Goal: Information Seeking & Learning: Check status

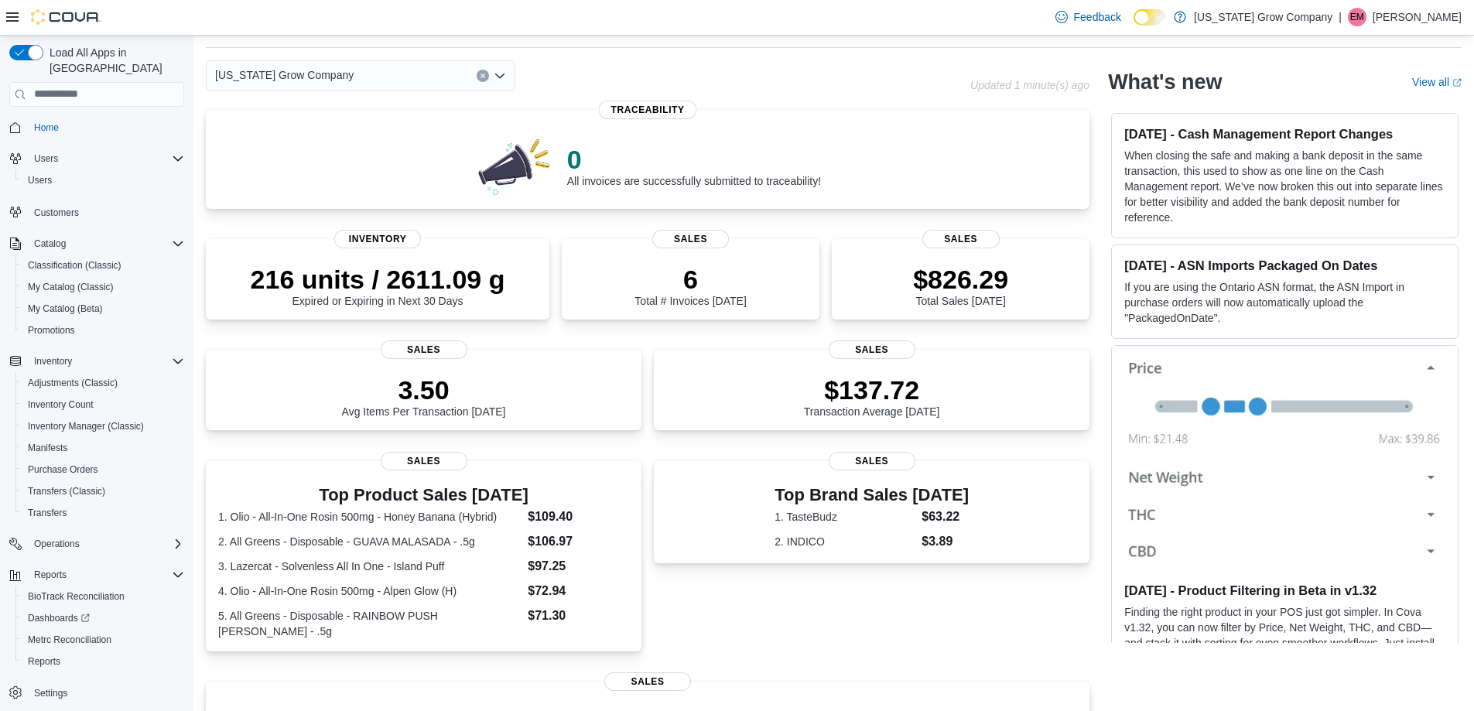
scroll to position [77, 0]
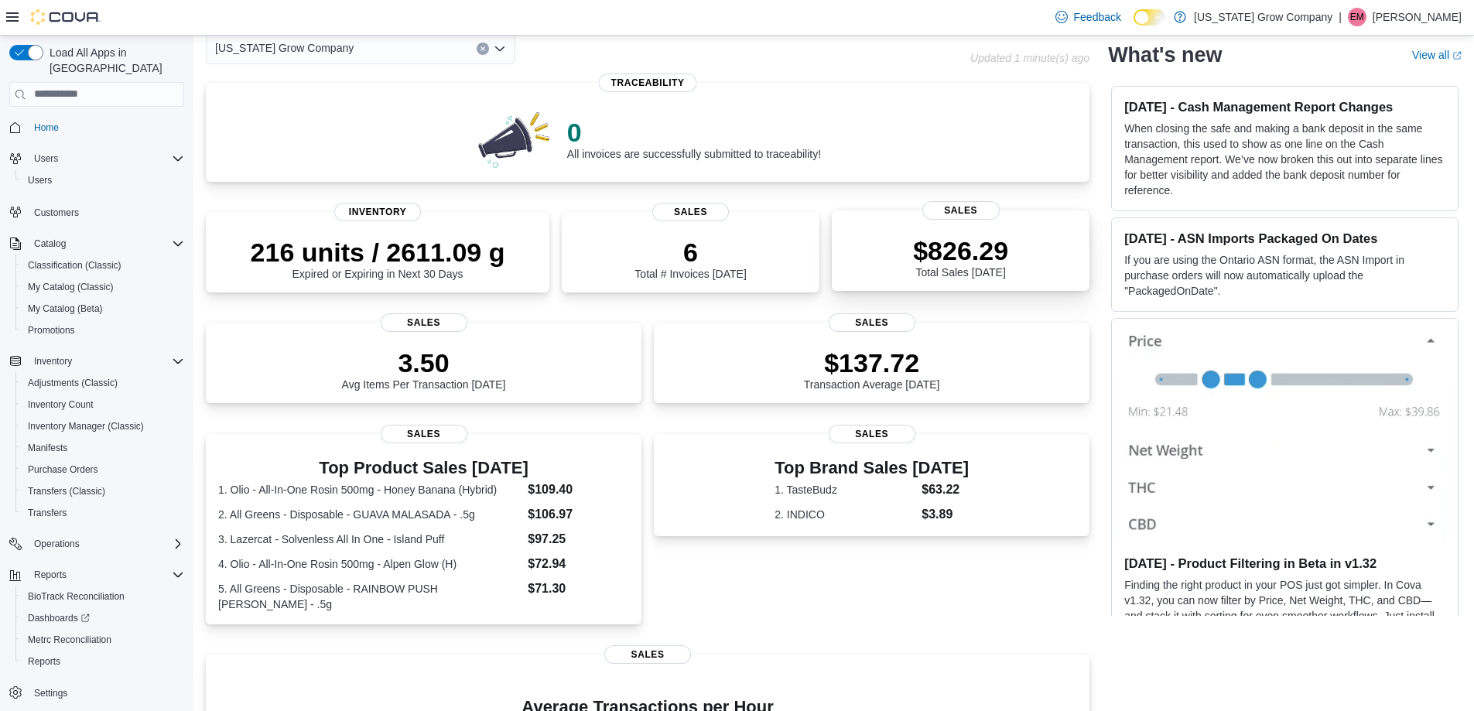
click at [1027, 260] on div "$826.29 Total Sales [DATE]" at bounding box center [960, 254] width 233 height 50
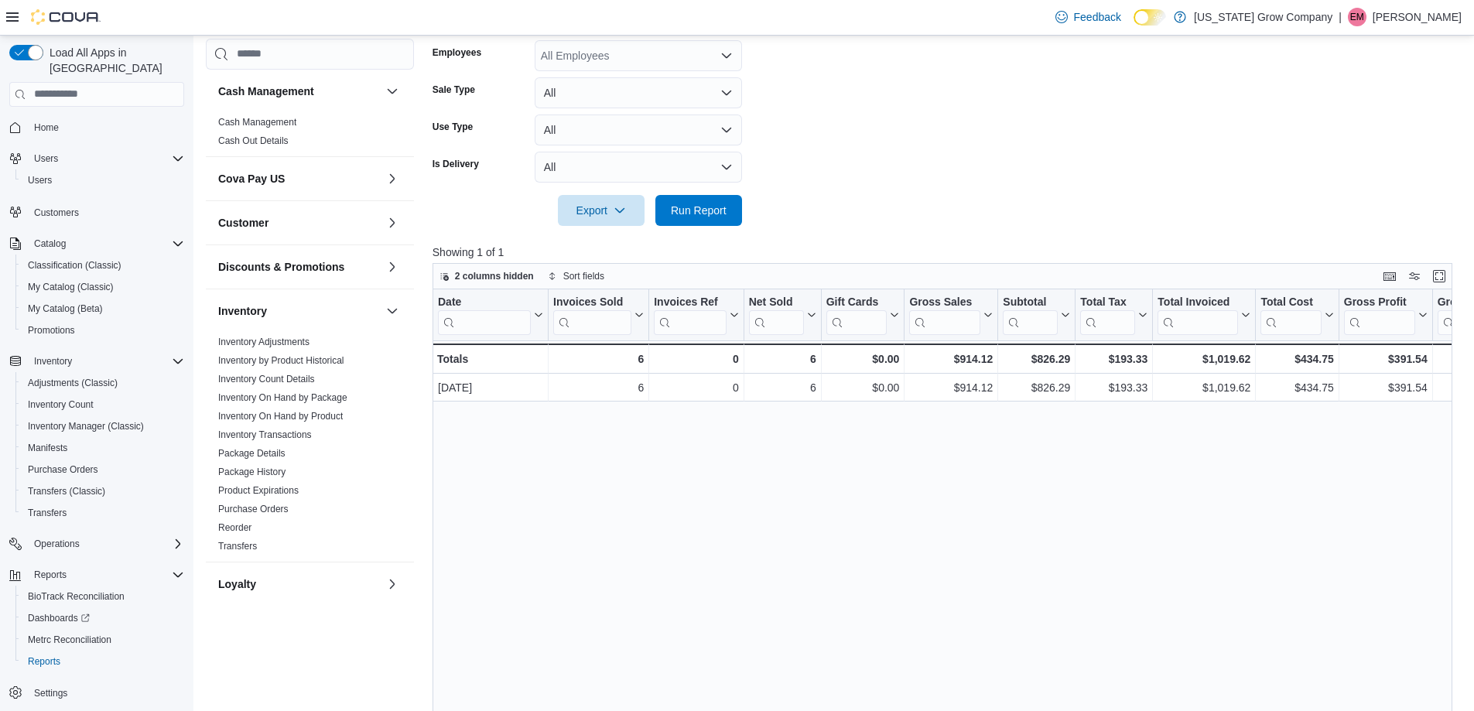
scroll to position [232, 0]
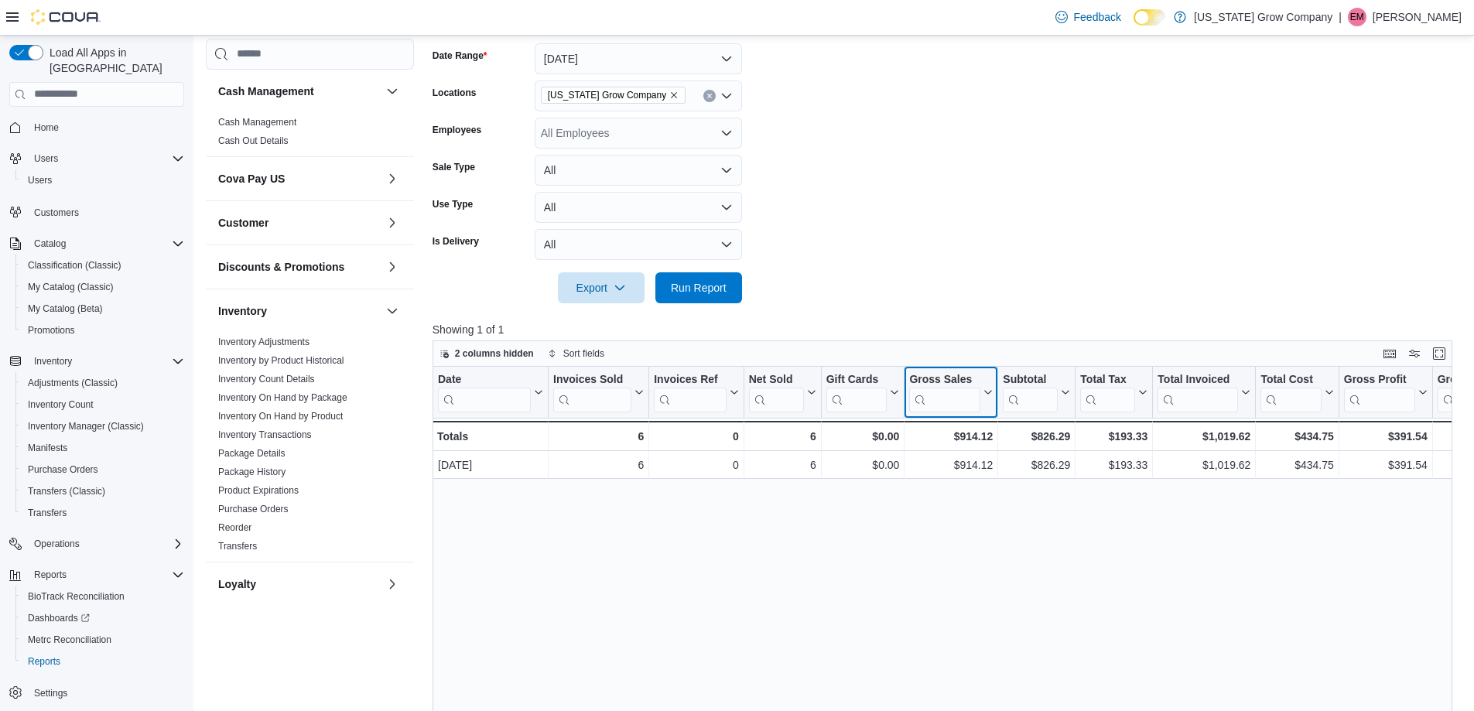
click at [981, 391] on icon at bounding box center [986, 392] width 12 height 9
click at [986, 386] on button "Gross Sales" at bounding box center [951, 392] width 84 height 39
click at [999, 282] on form "Date Range Today Locations Colorado Grow Company Employees All Employees Sale T…" at bounding box center [948, 164] width 1031 height 279
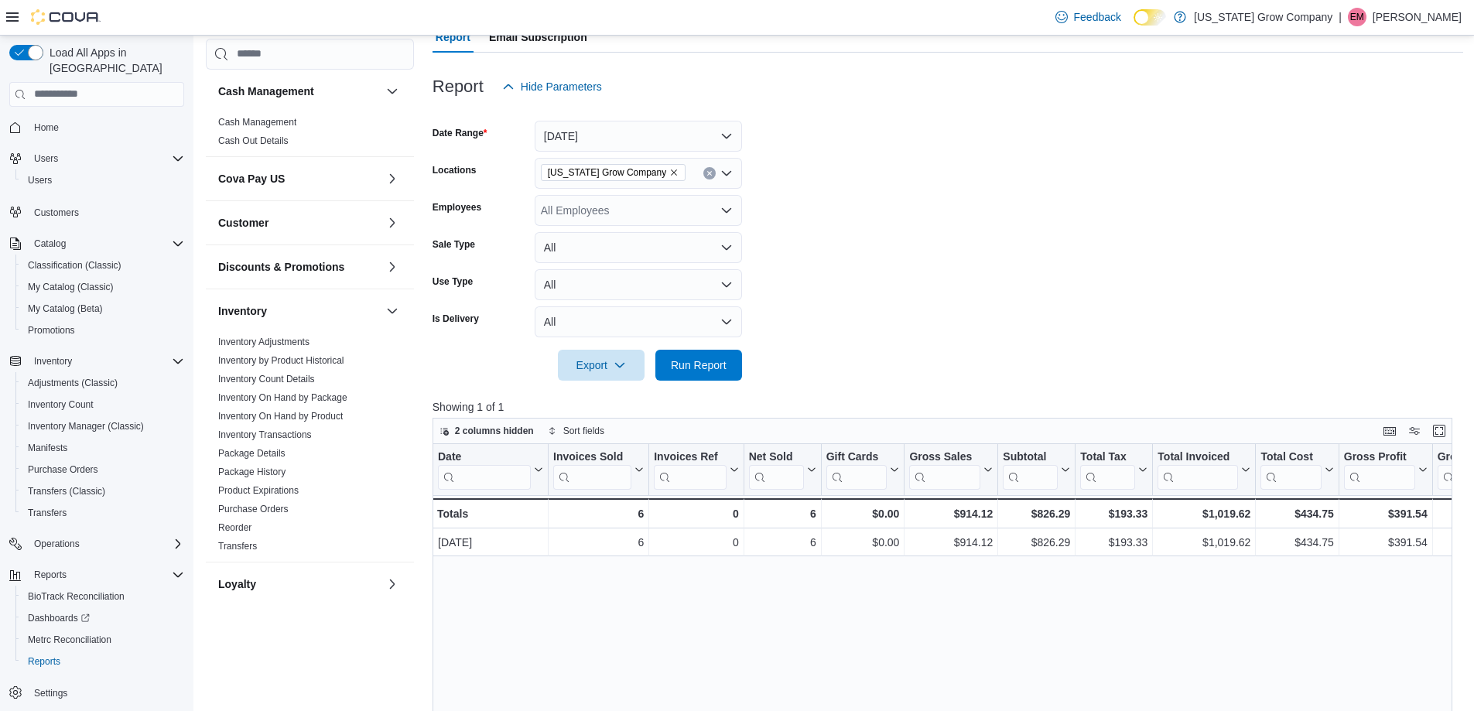
scroll to position [77, 0]
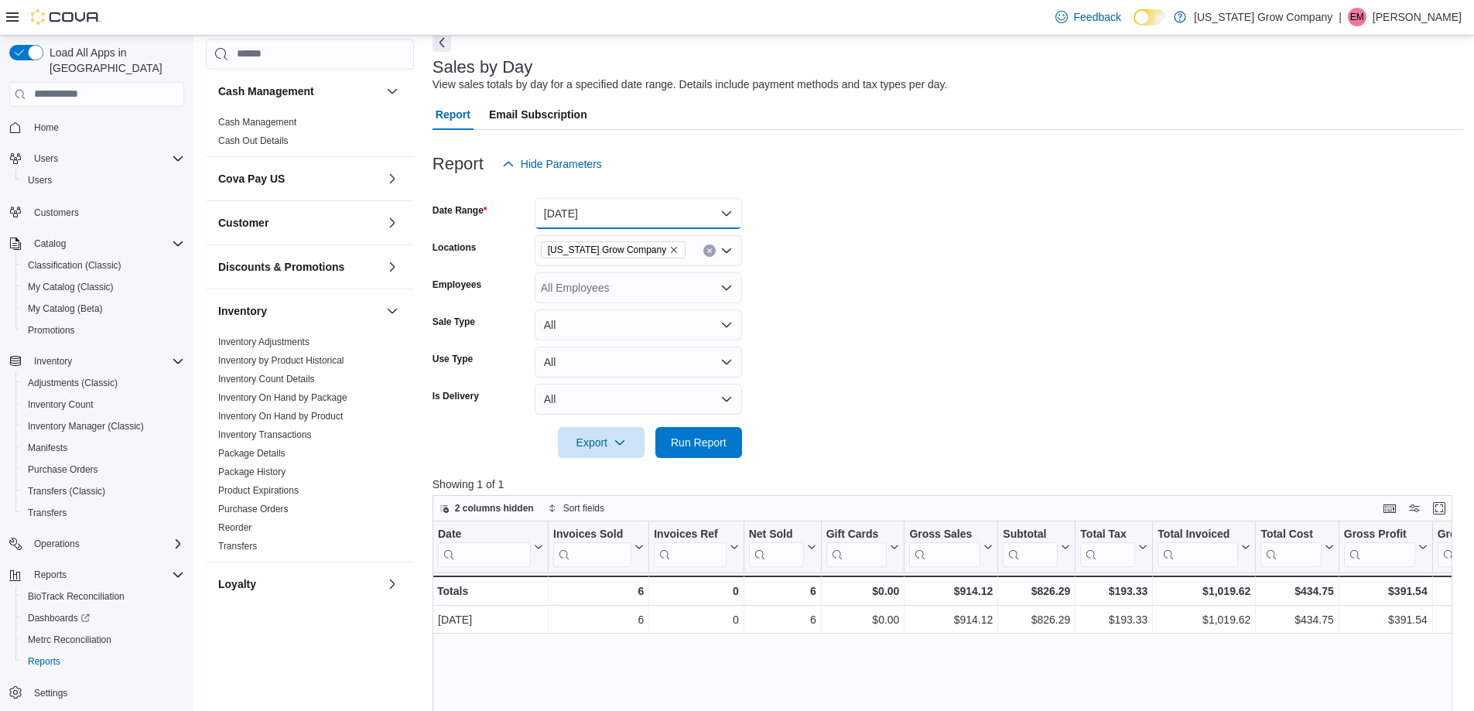
click at [692, 207] on button "Today" at bounding box center [638, 213] width 207 height 31
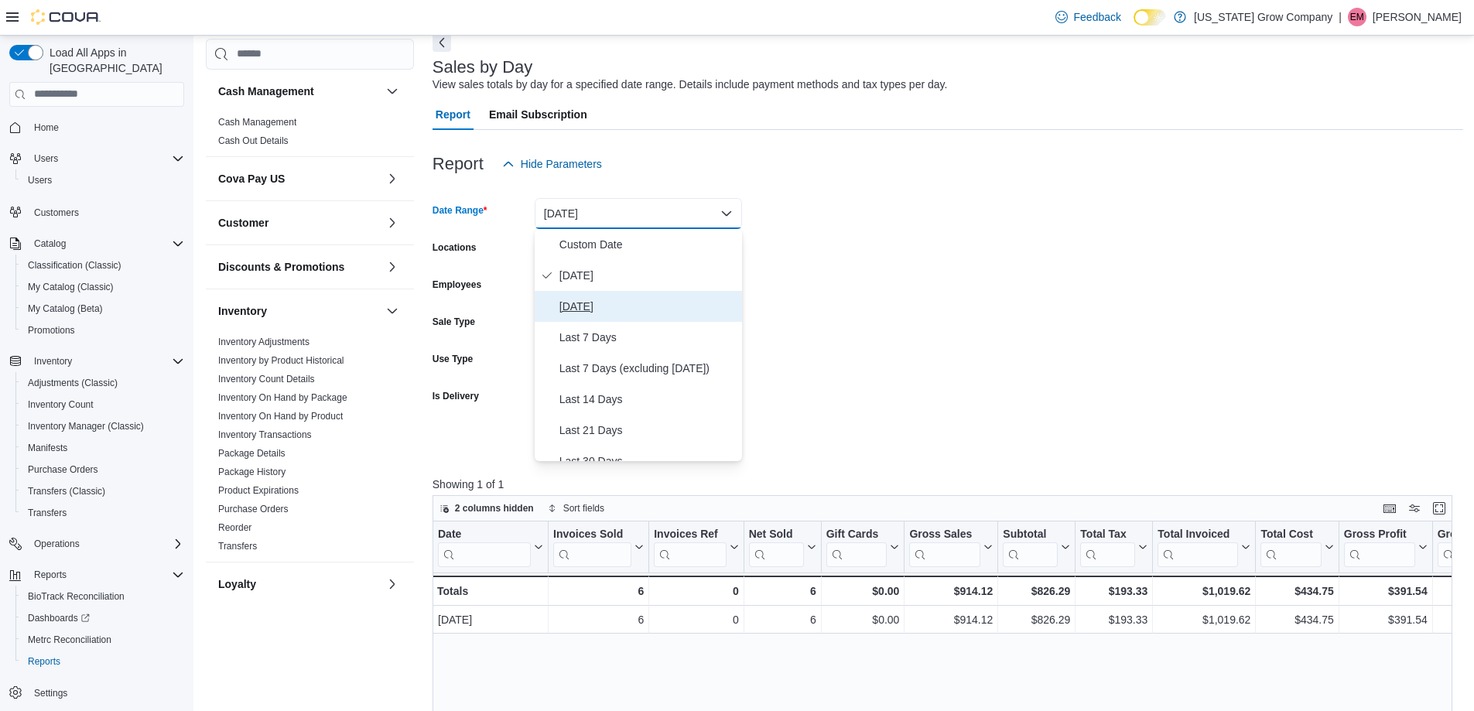
click at [657, 306] on span "Yesterday" at bounding box center [647, 306] width 176 height 19
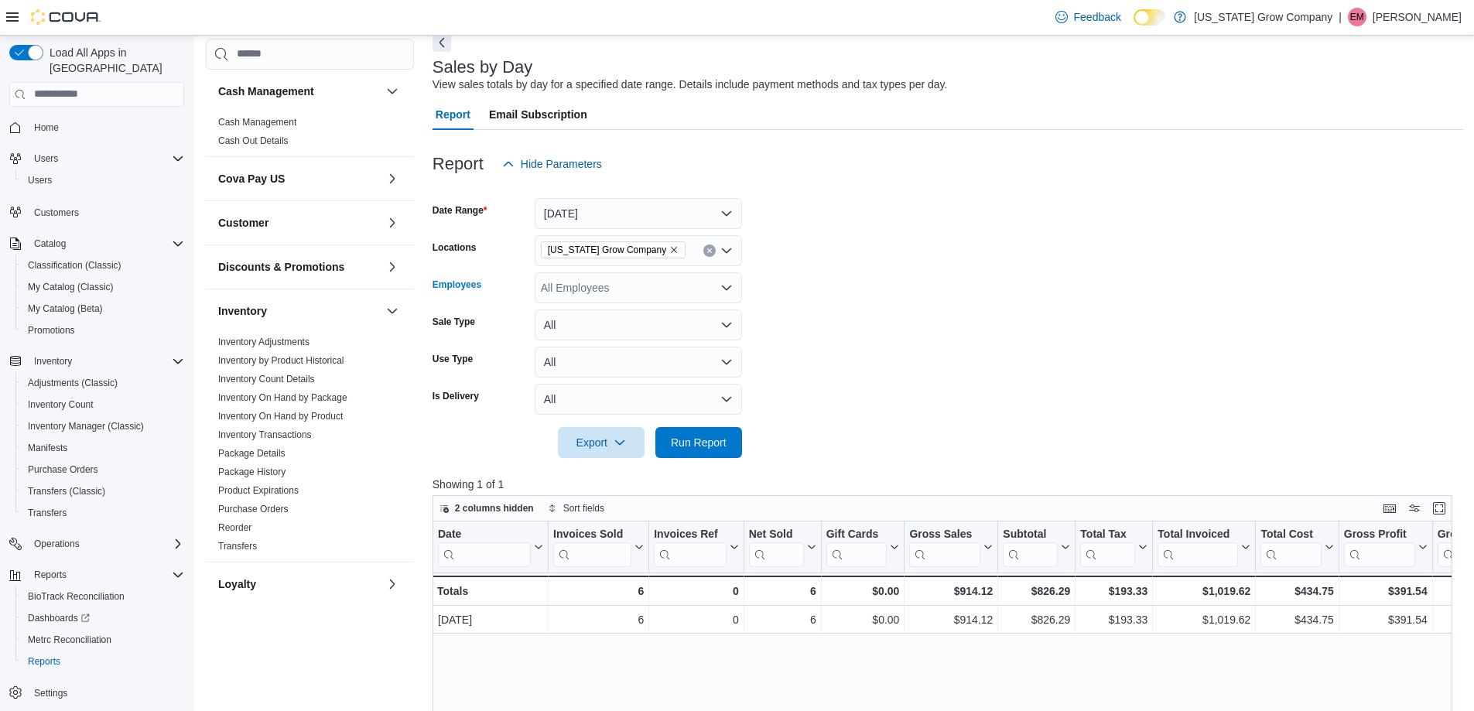
click at [661, 288] on div "All Employees" at bounding box center [638, 287] width 207 height 31
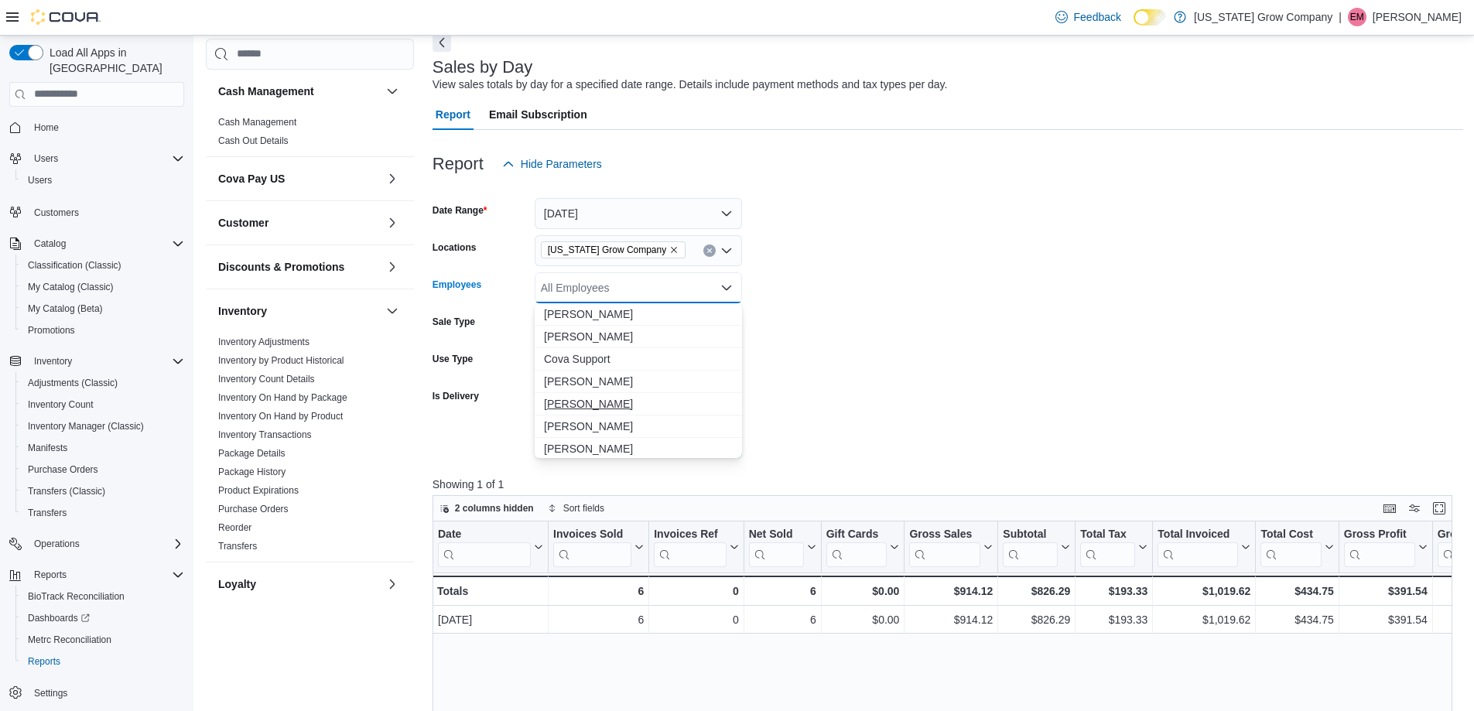
click at [619, 403] on span "[PERSON_NAME]" at bounding box center [638, 403] width 189 height 15
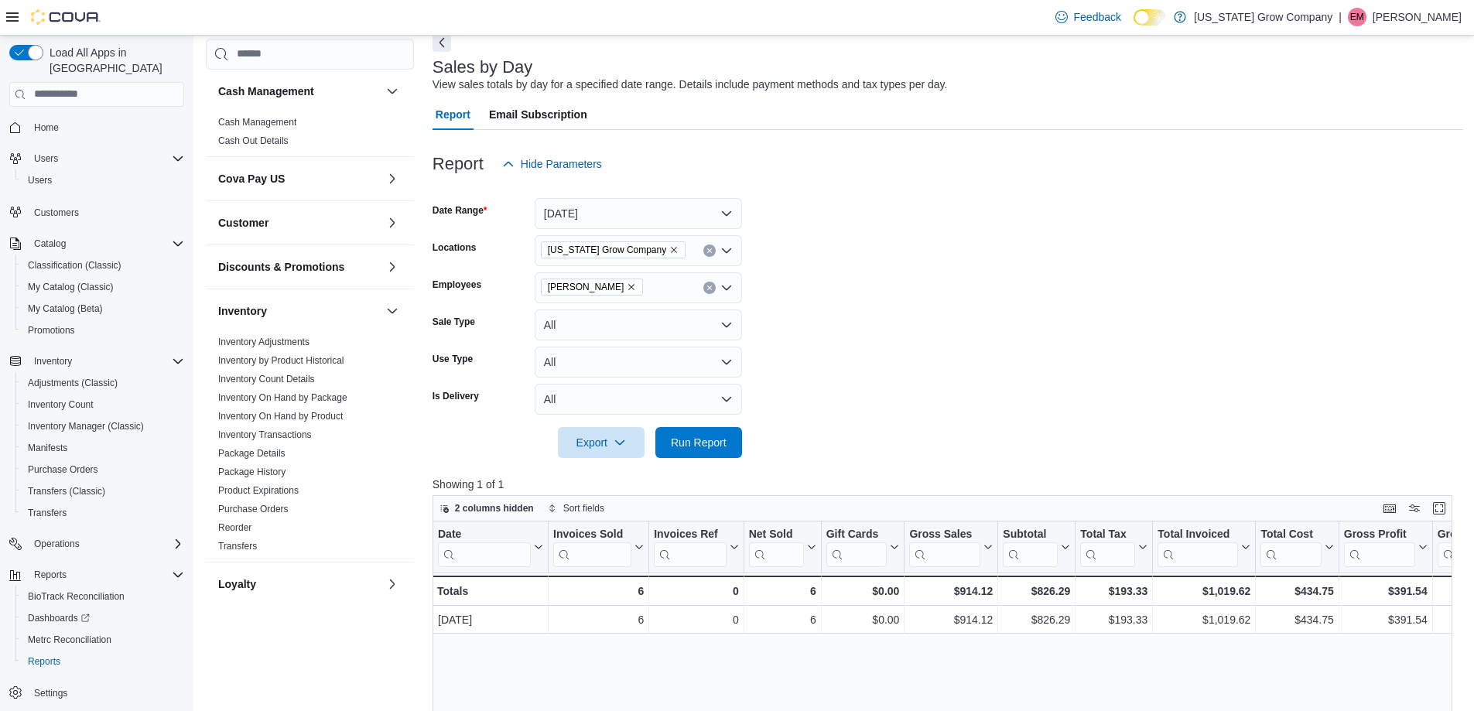
click at [909, 314] on form "Date Range Yesterday Locations Colorado Grow Company Employees Emory Moseby Sal…" at bounding box center [948, 319] width 1031 height 279
click at [697, 456] on span "Run Report" at bounding box center [699, 441] width 68 height 31
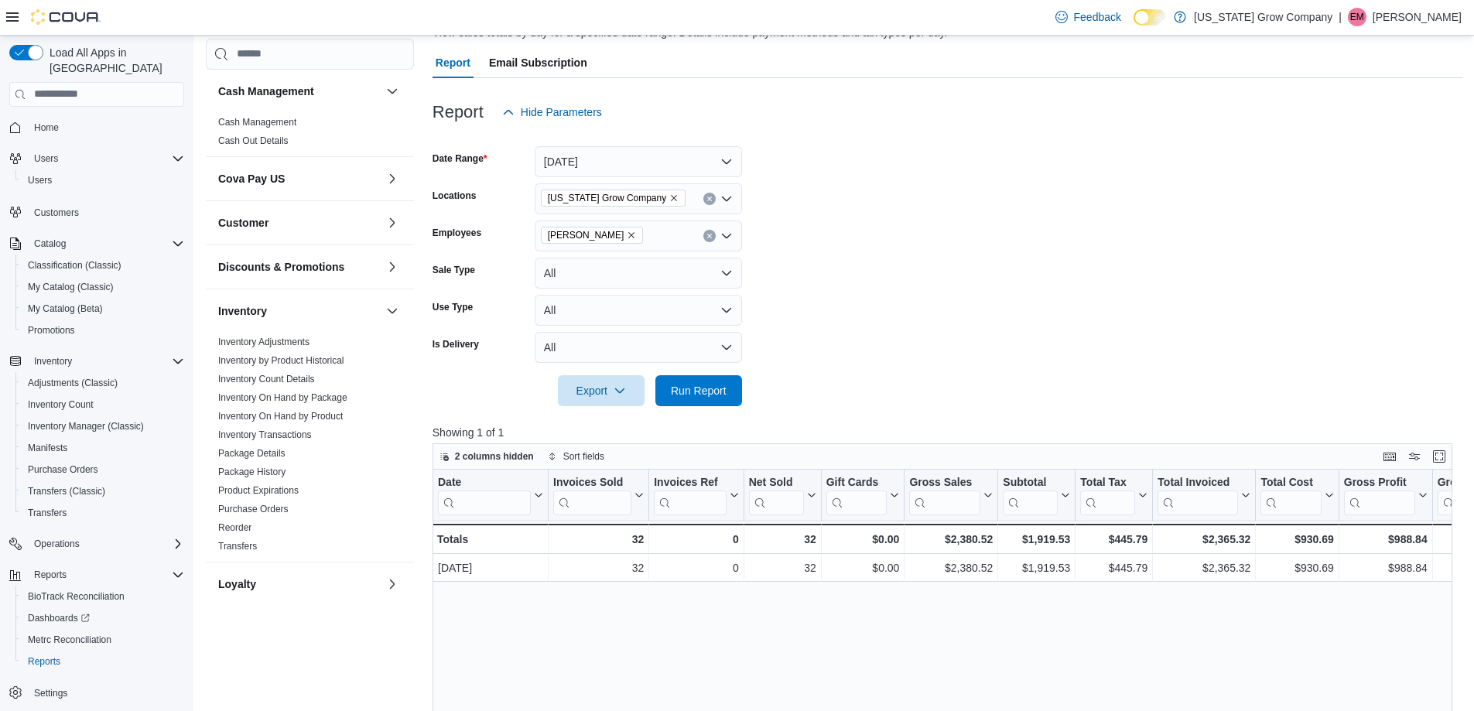
scroll to position [232, 0]
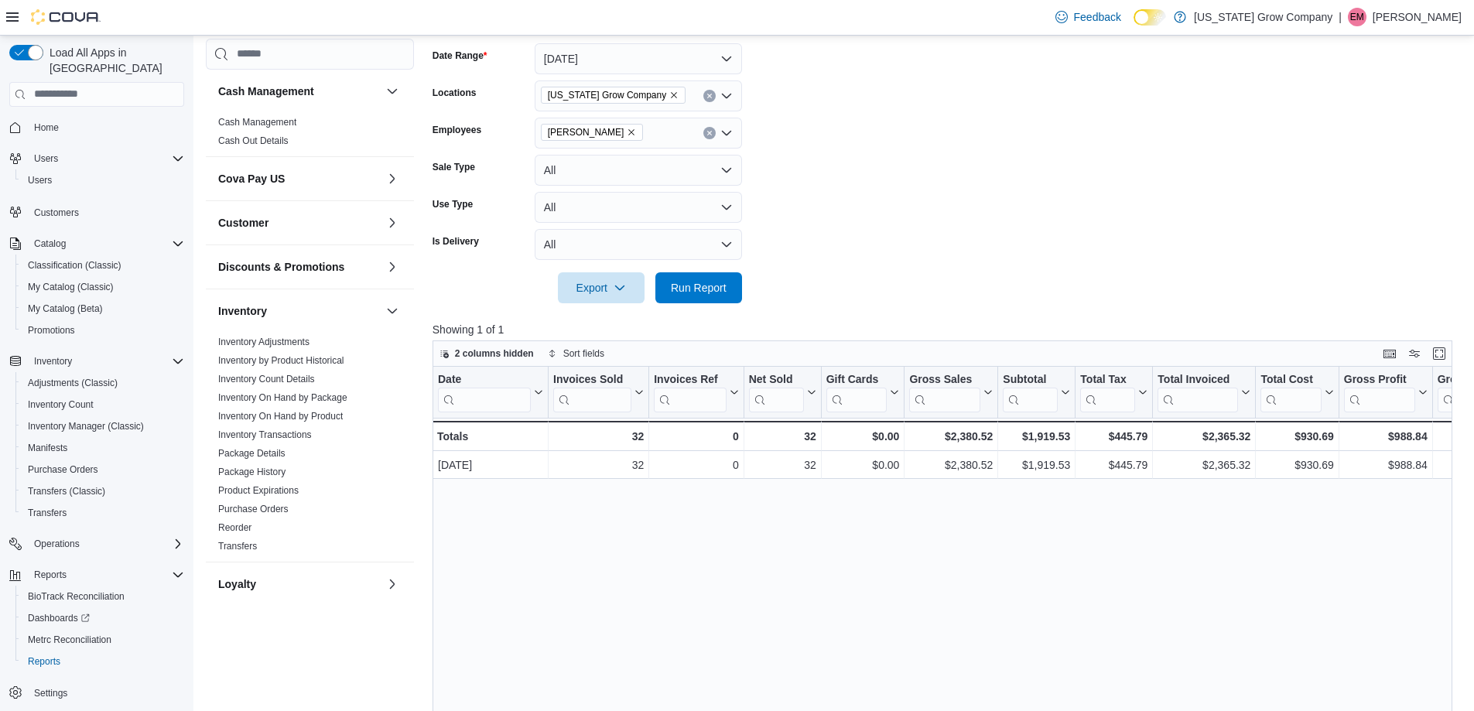
click at [711, 136] on button "Clear input" at bounding box center [709, 133] width 12 height 12
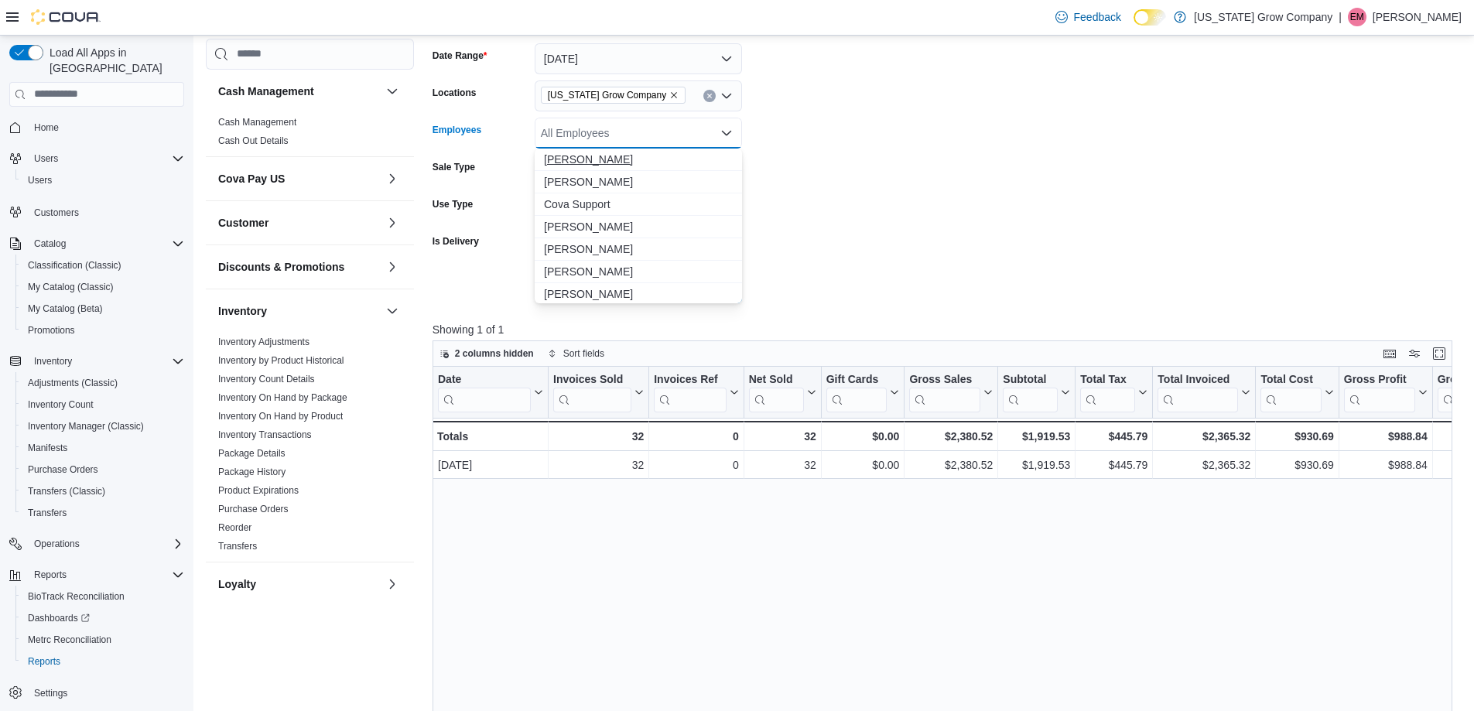
click at [638, 160] on span "Armondo Martinez" at bounding box center [638, 159] width 189 height 15
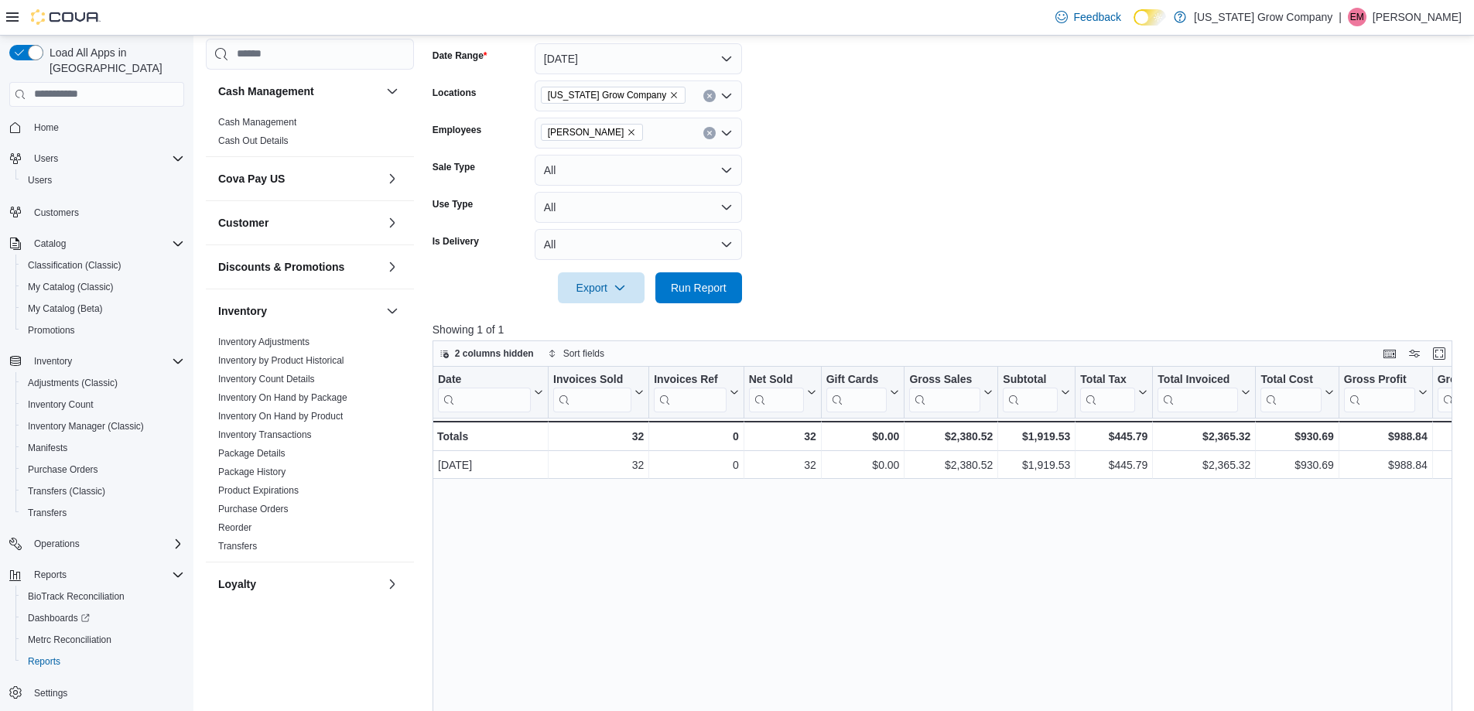
click at [802, 162] on form "Date Range Yesterday Locations Colorado Grow Company Employees Armondo Martinez…" at bounding box center [948, 164] width 1031 height 279
click at [703, 282] on span "Run Report" at bounding box center [699, 286] width 56 height 15
click at [636, 133] on icon "Remove Armondo Martinez from selection in this group" at bounding box center [631, 132] width 9 height 9
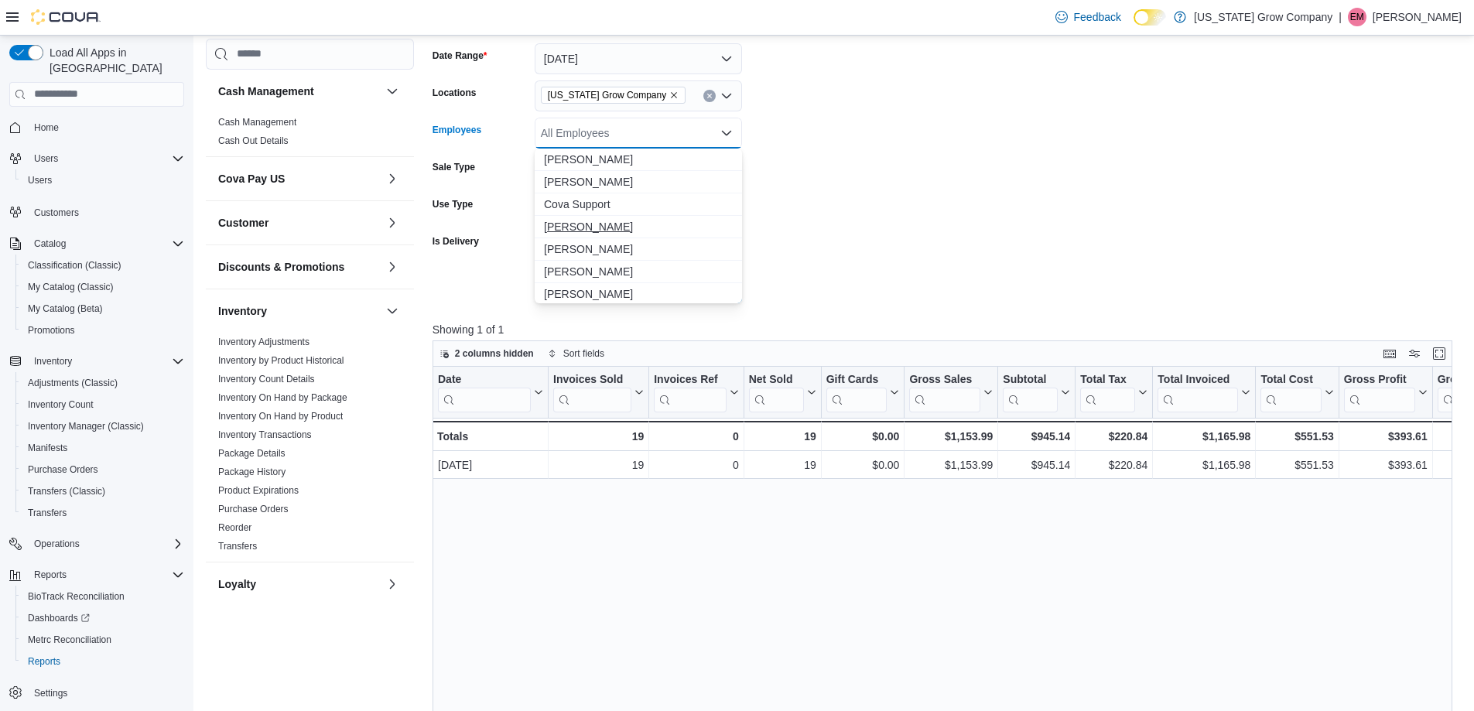
click at [617, 224] on span "Deliah Woody" at bounding box center [638, 226] width 189 height 15
click at [818, 258] on form "Date Range Yesterday Locations Colorado Grow Company Employees Deliah Woody Com…" at bounding box center [948, 164] width 1031 height 279
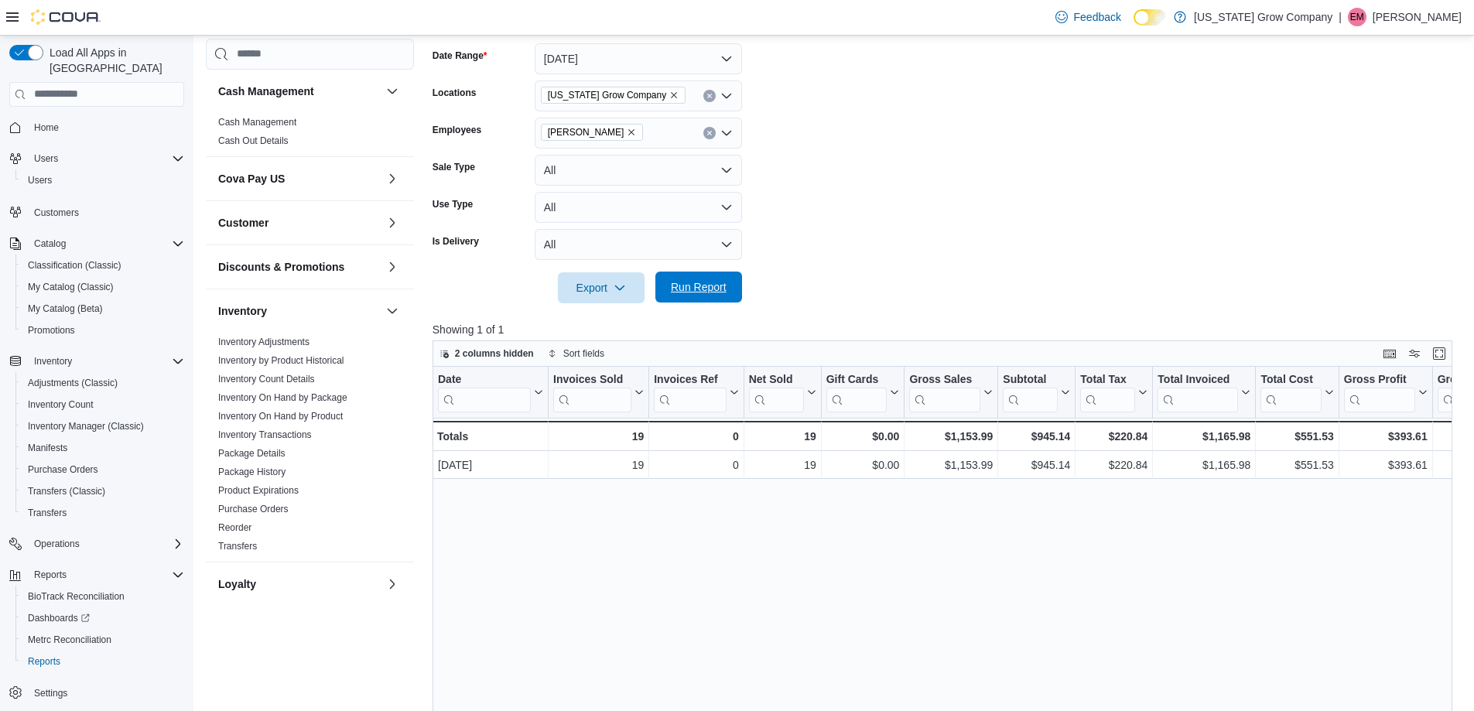
click at [689, 281] on span "Run Report" at bounding box center [699, 286] width 56 height 15
click at [706, 134] on icon "Clear input" at bounding box center [709, 133] width 6 height 6
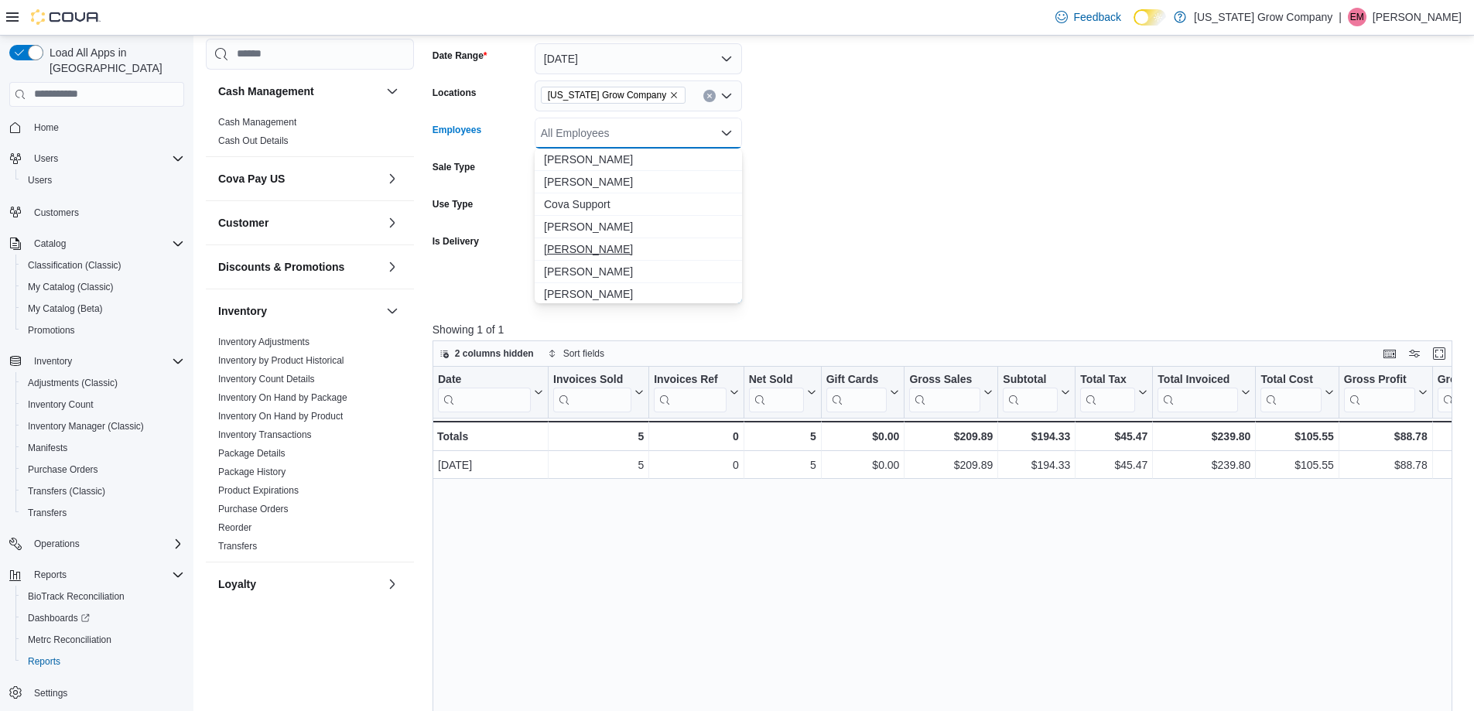
click at [611, 241] on span "[PERSON_NAME]" at bounding box center [638, 248] width 189 height 15
click at [989, 197] on form "Date Range Yesterday Locations Colorado Grow Company Employees Emory Moseby Com…" at bounding box center [948, 164] width 1031 height 279
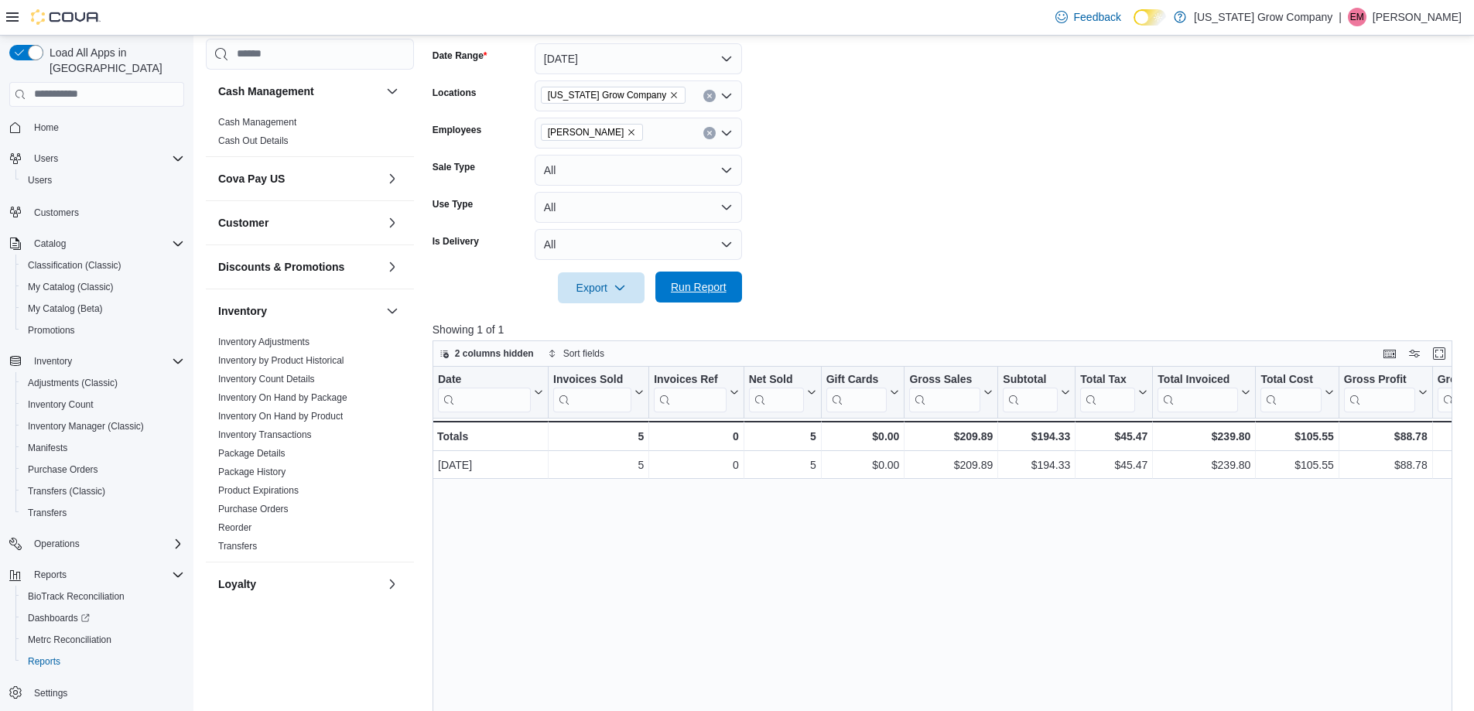
click at [696, 282] on span "Run Report" at bounding box center [699, 286] width 56 height 15
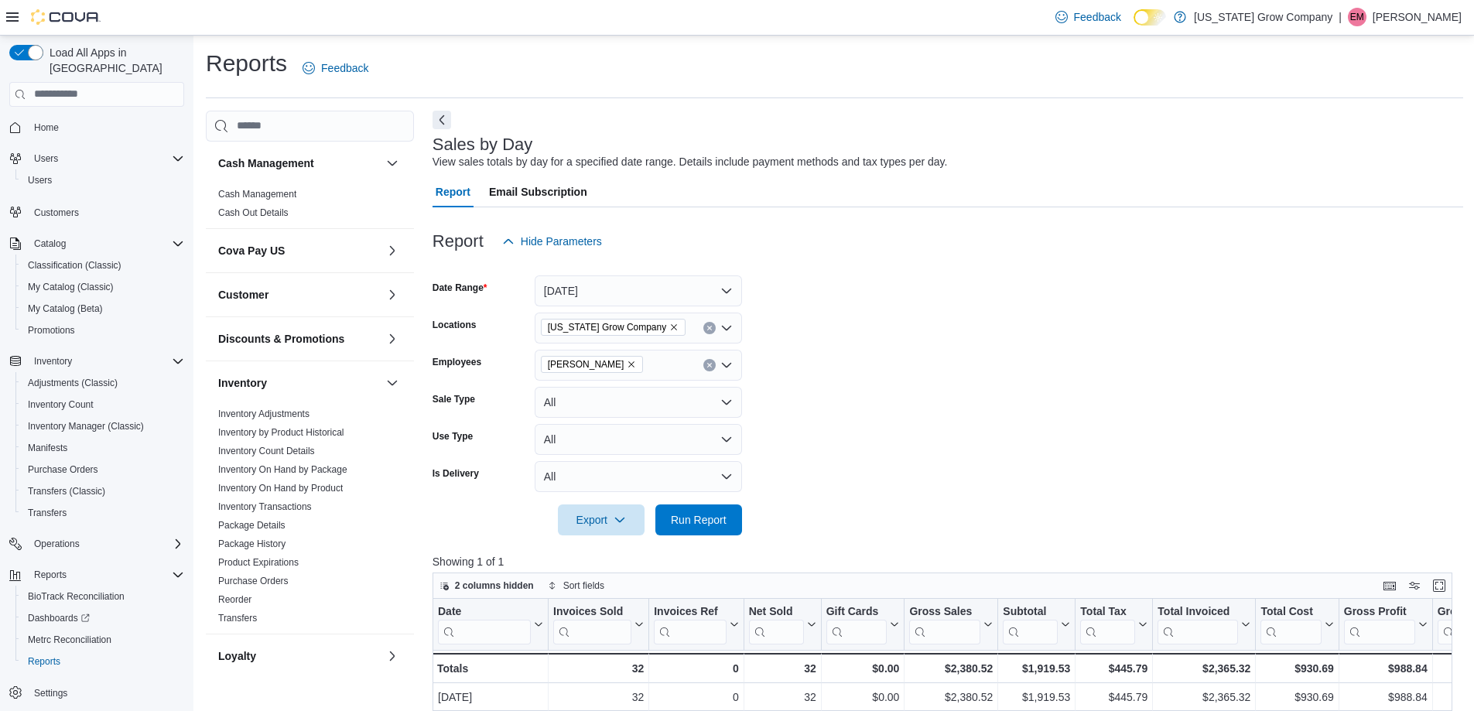
click at [706, 365] on icon "Clear input" at bounding box center [709, 365] width 6 height 6
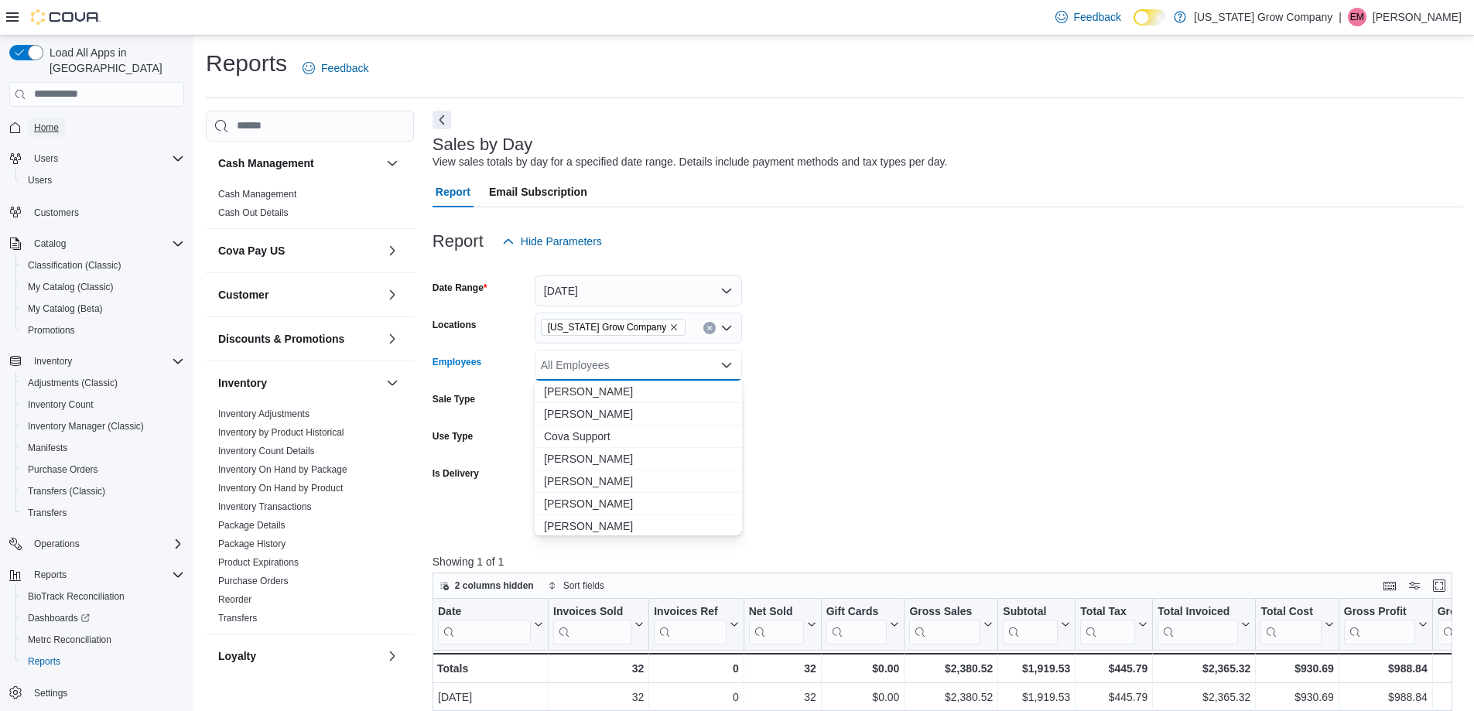
click at [42, 121] on span "Home" at bounding box center [46, 127] width 25 height 12
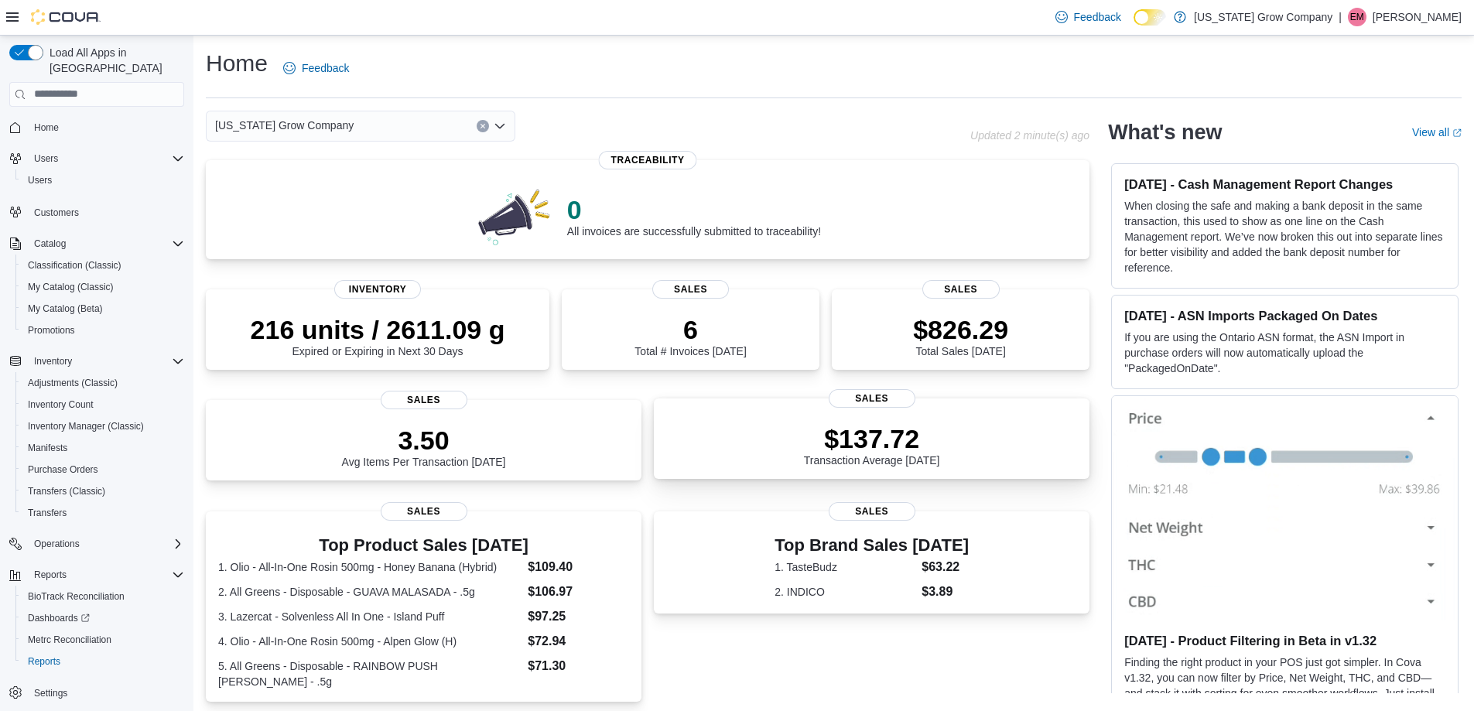
click at [882, 443] on p "$137.72" at bounding box center [872, 438] width 136 height 31
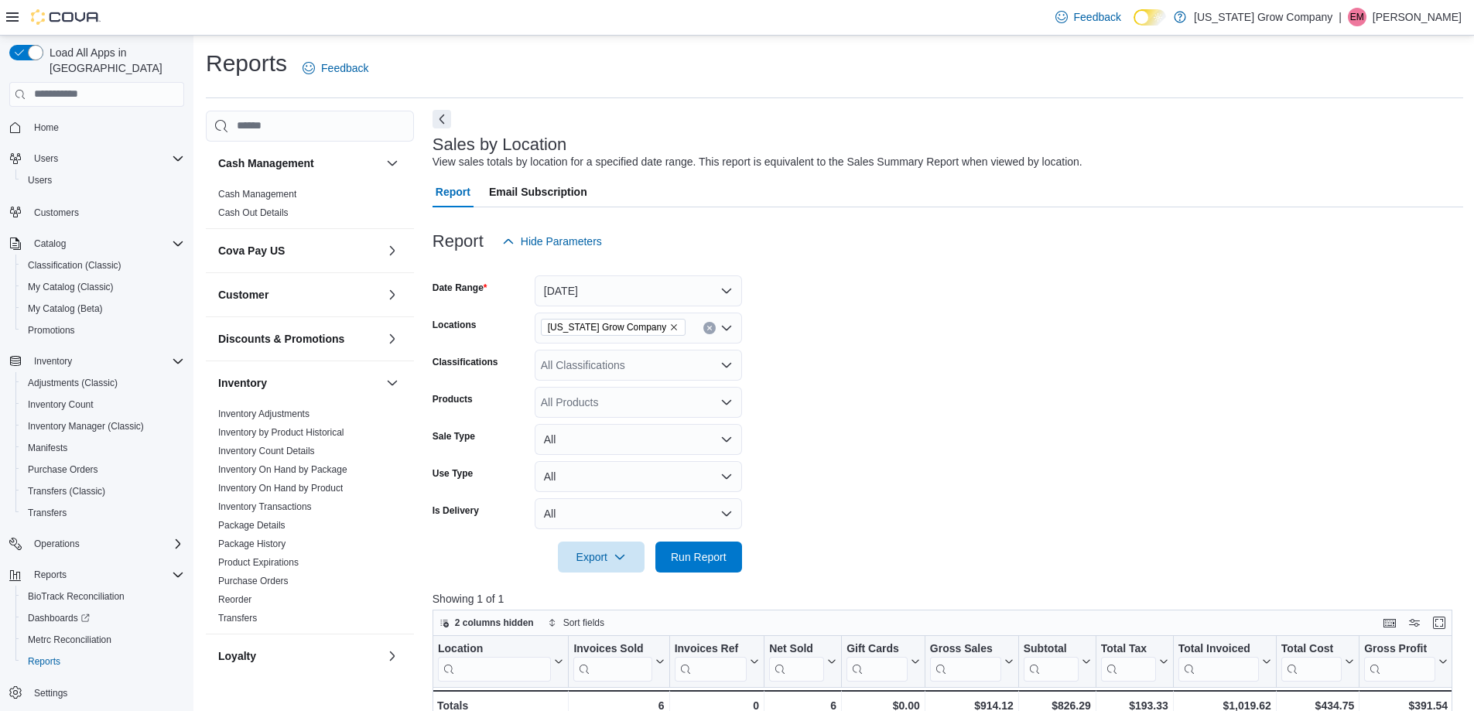
click at [447, 120] on button "Next" at bounding box center [442, 119] width 19 height 19
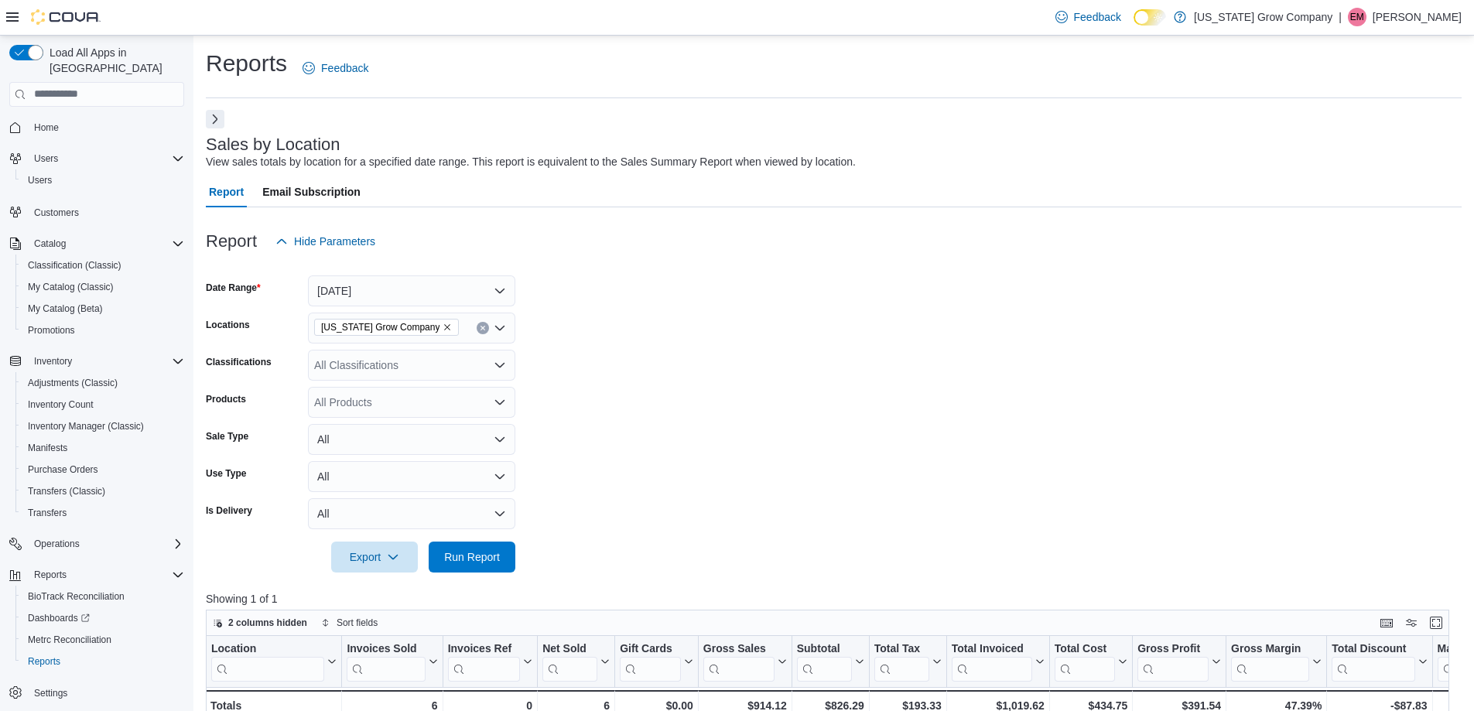
click at [210, 119] on button "Next" at bounding box center [215, 119] width 19 height 19
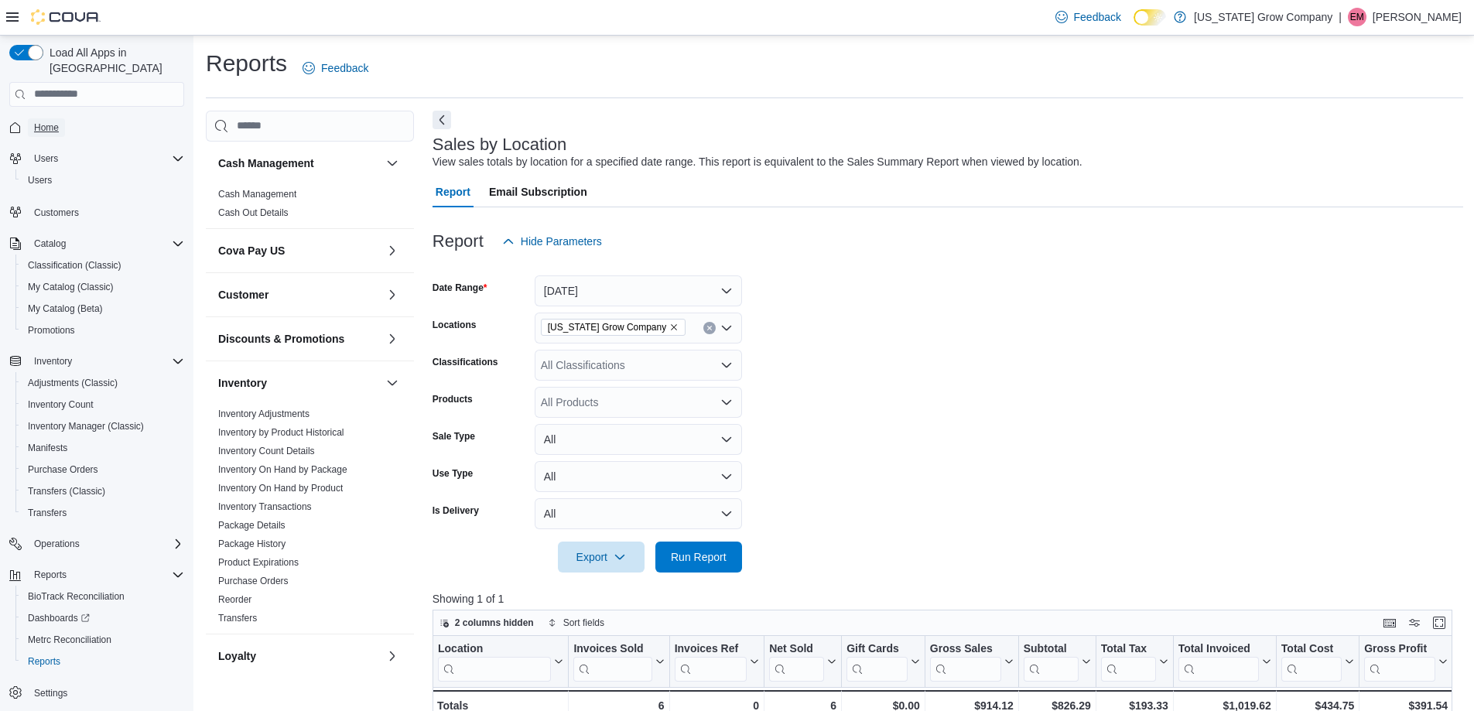
click at [39, 121] on span "Home" at bounding box center [46, 127] width 25 height 12
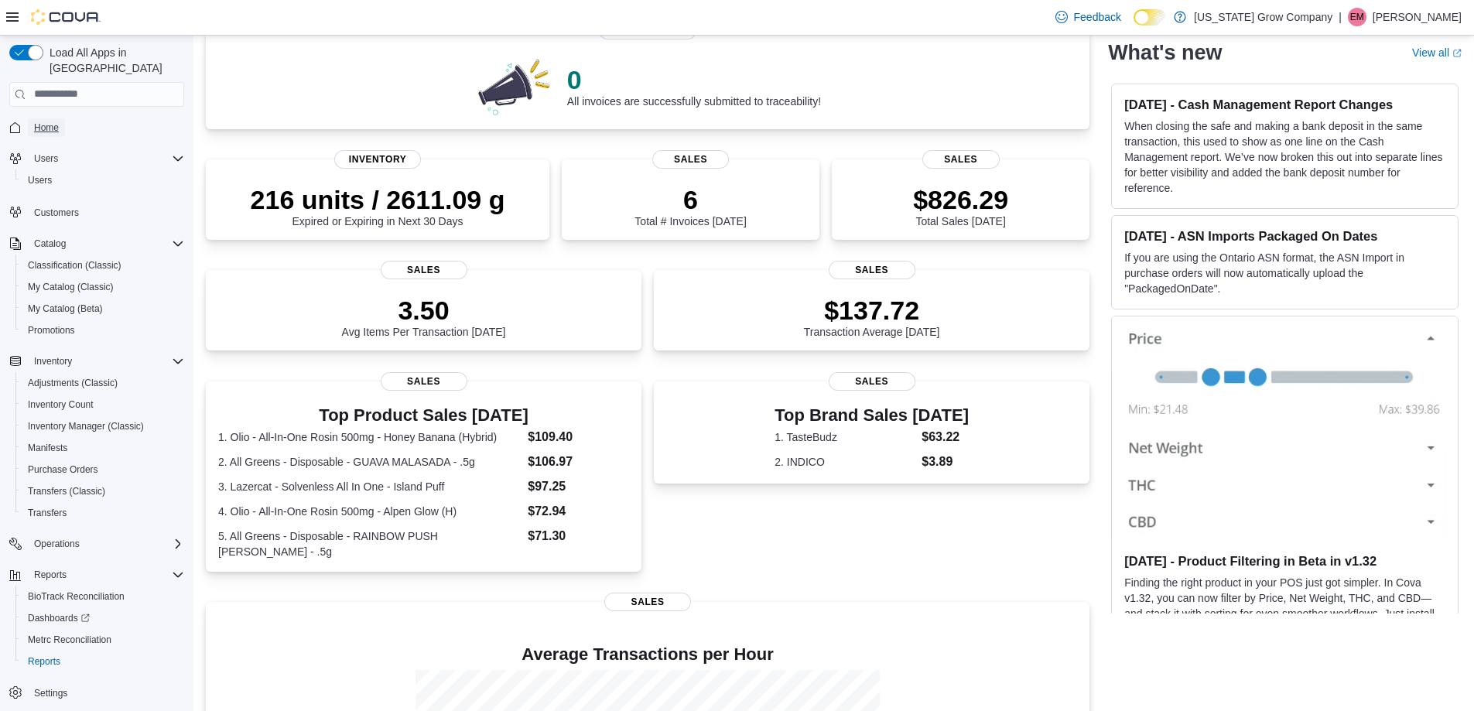
scroll to position [155, 0]
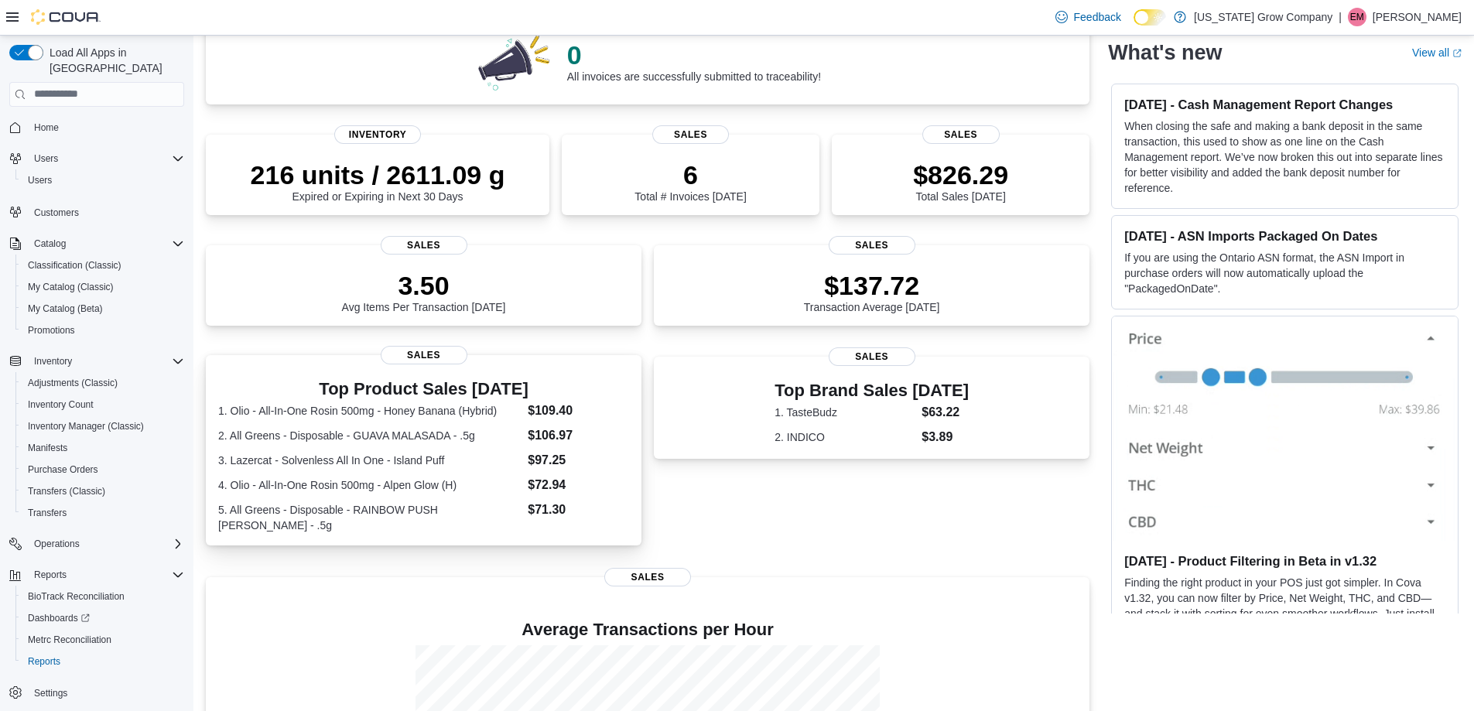
click at [557, 519] on dd "$71.30" at bounding box center [578, 510] width 101 height 19
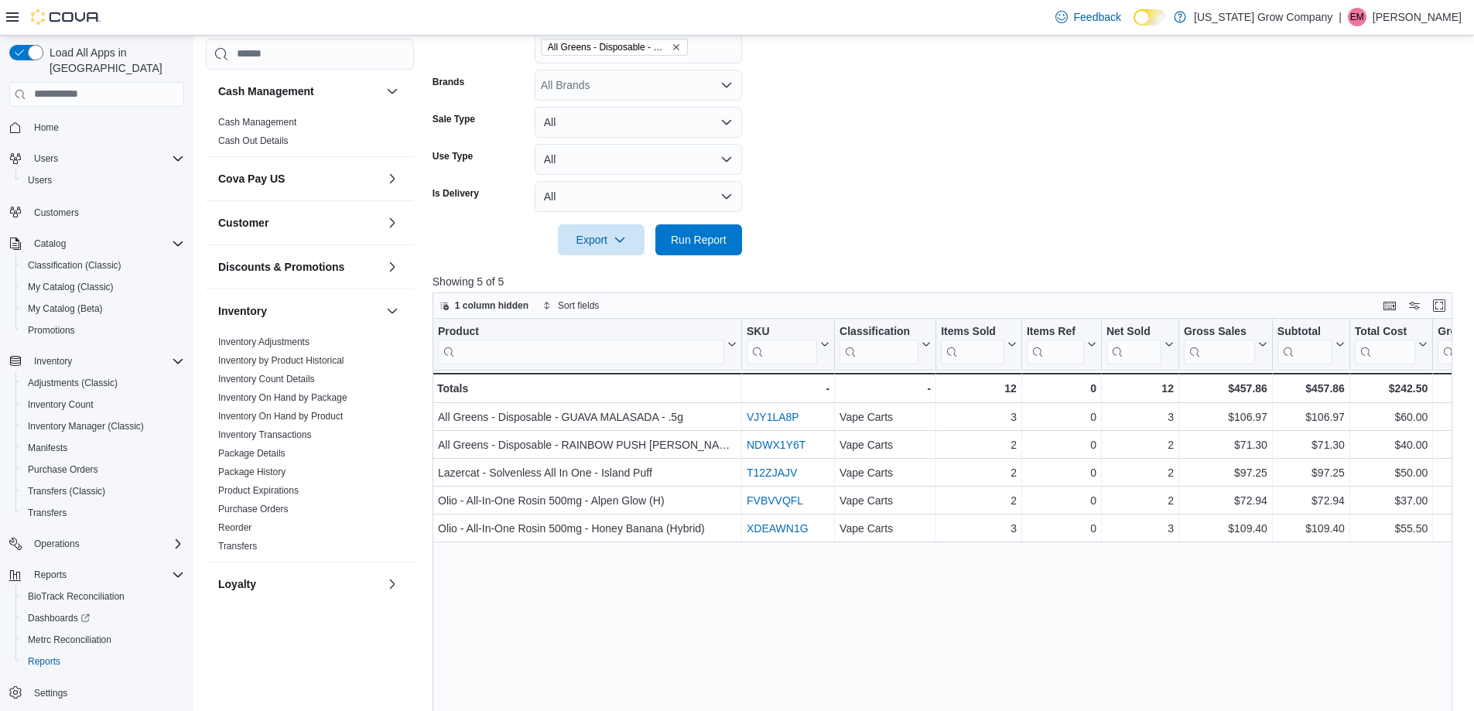
scroll to position [464, 0]
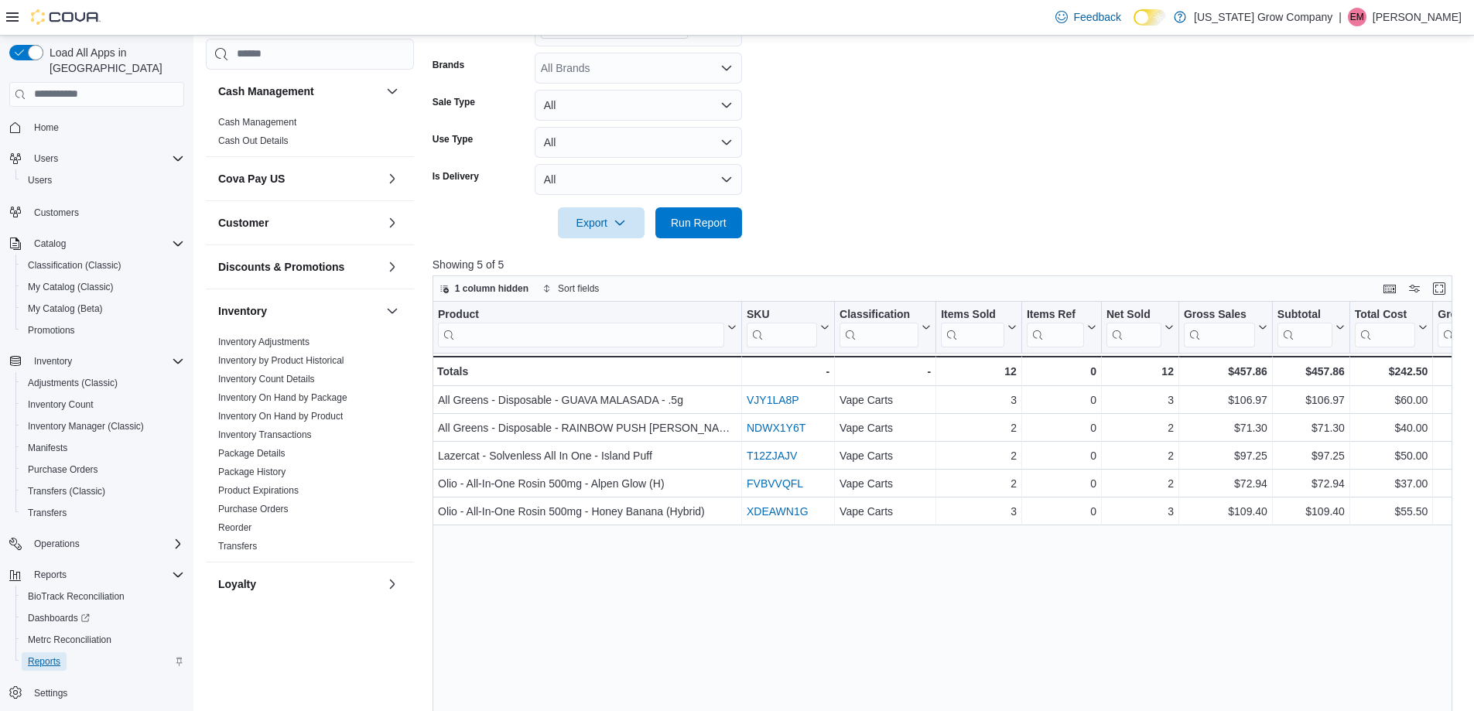
click at [40, 655] on span "Reports" at bounding box center [44, 661] width 32 height 12
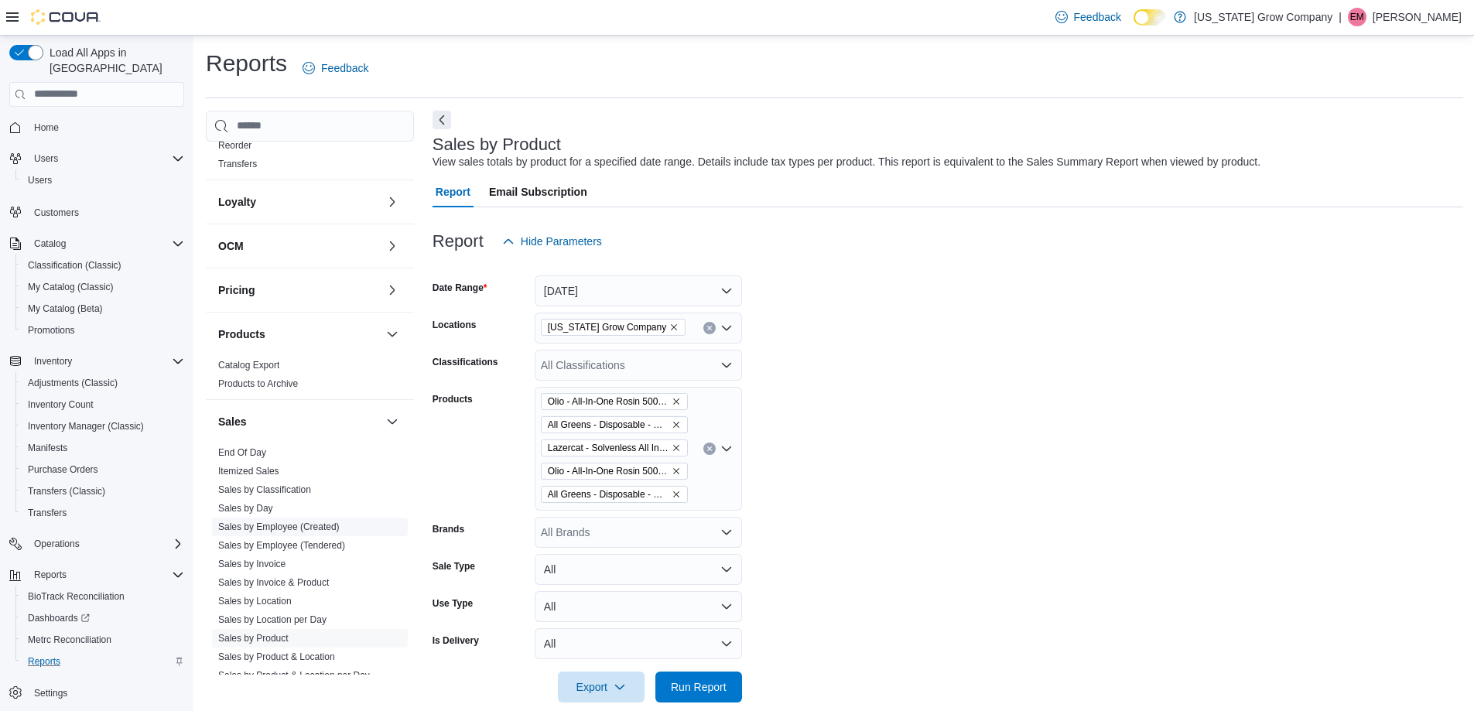
scroll to position [542, 0]
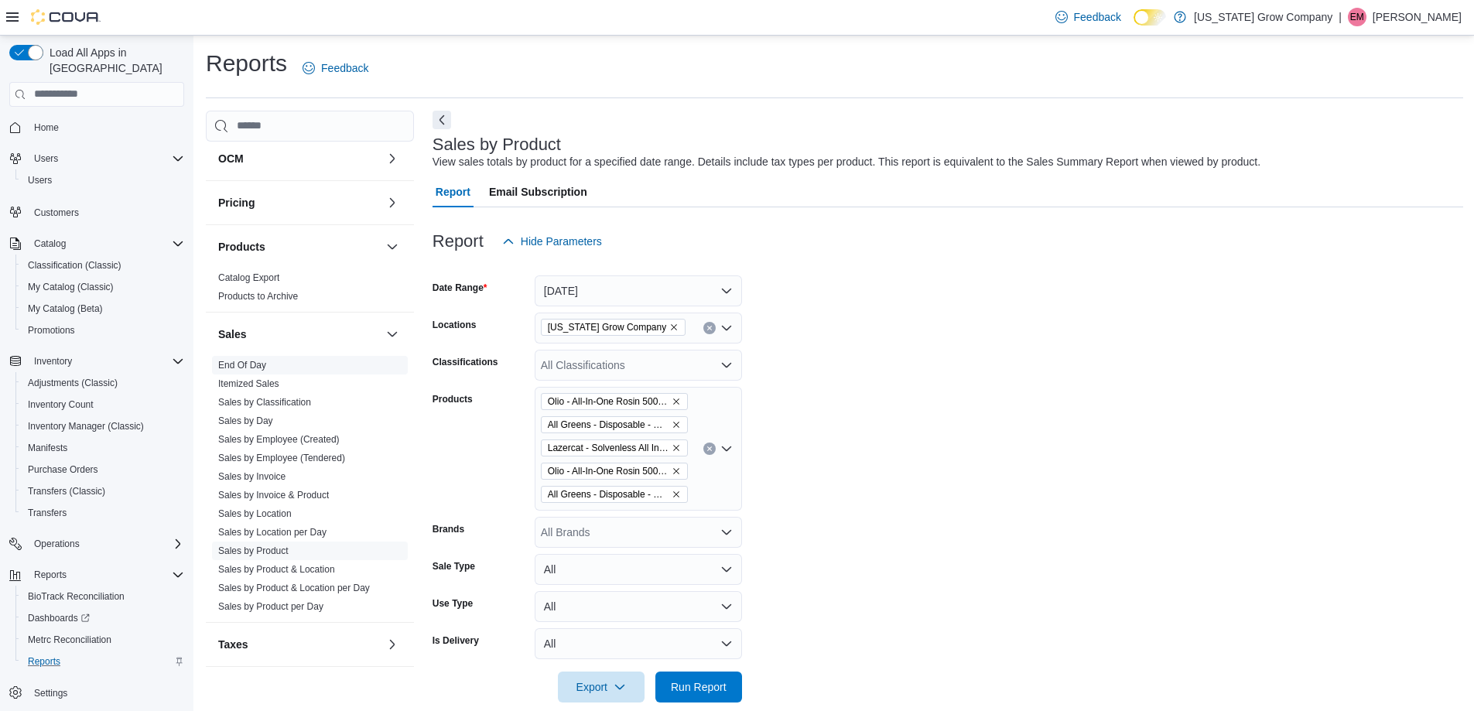
click at [255, 360] on link "End Of Day" at bounding box center [242, 365] width 48 height 11
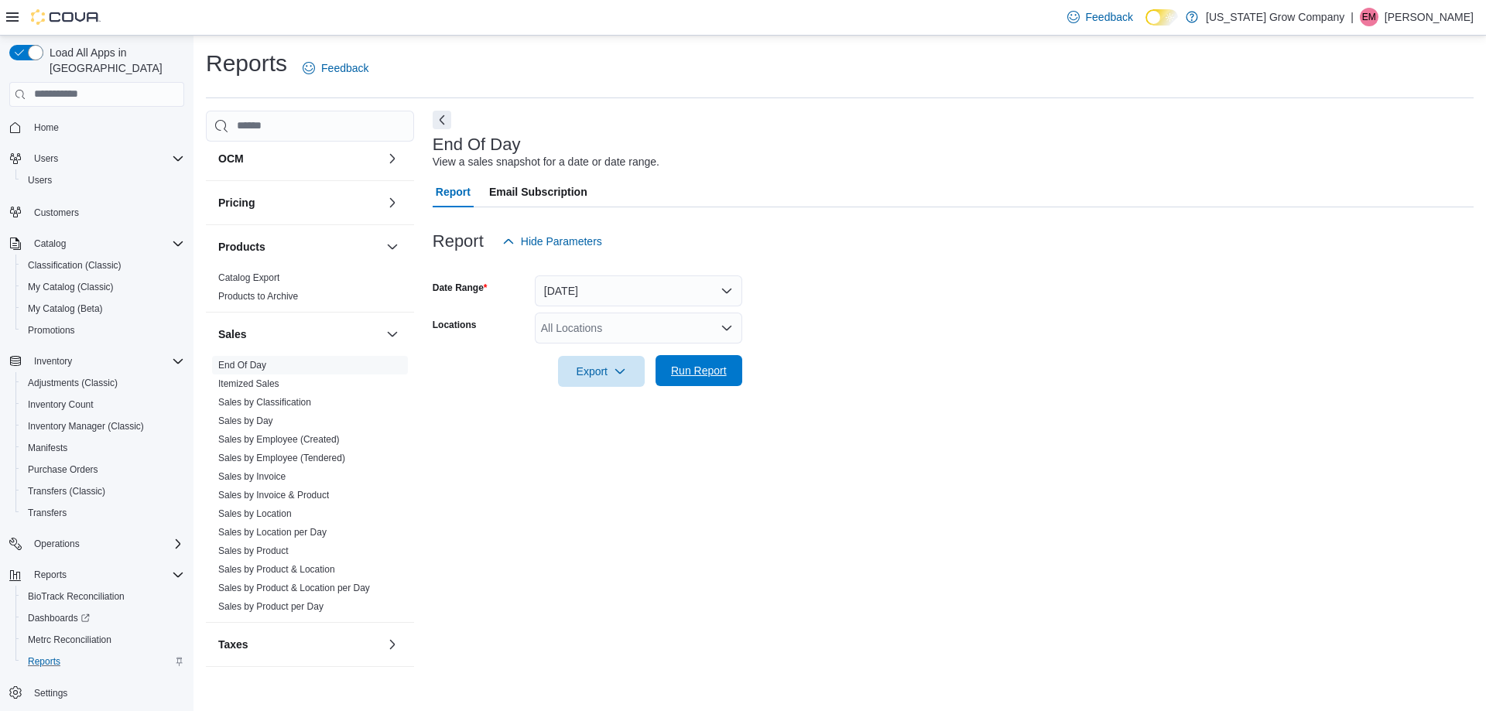
click at [720, 381] on span "Run Report" at bounding box center [699, 370] width 68 height 31
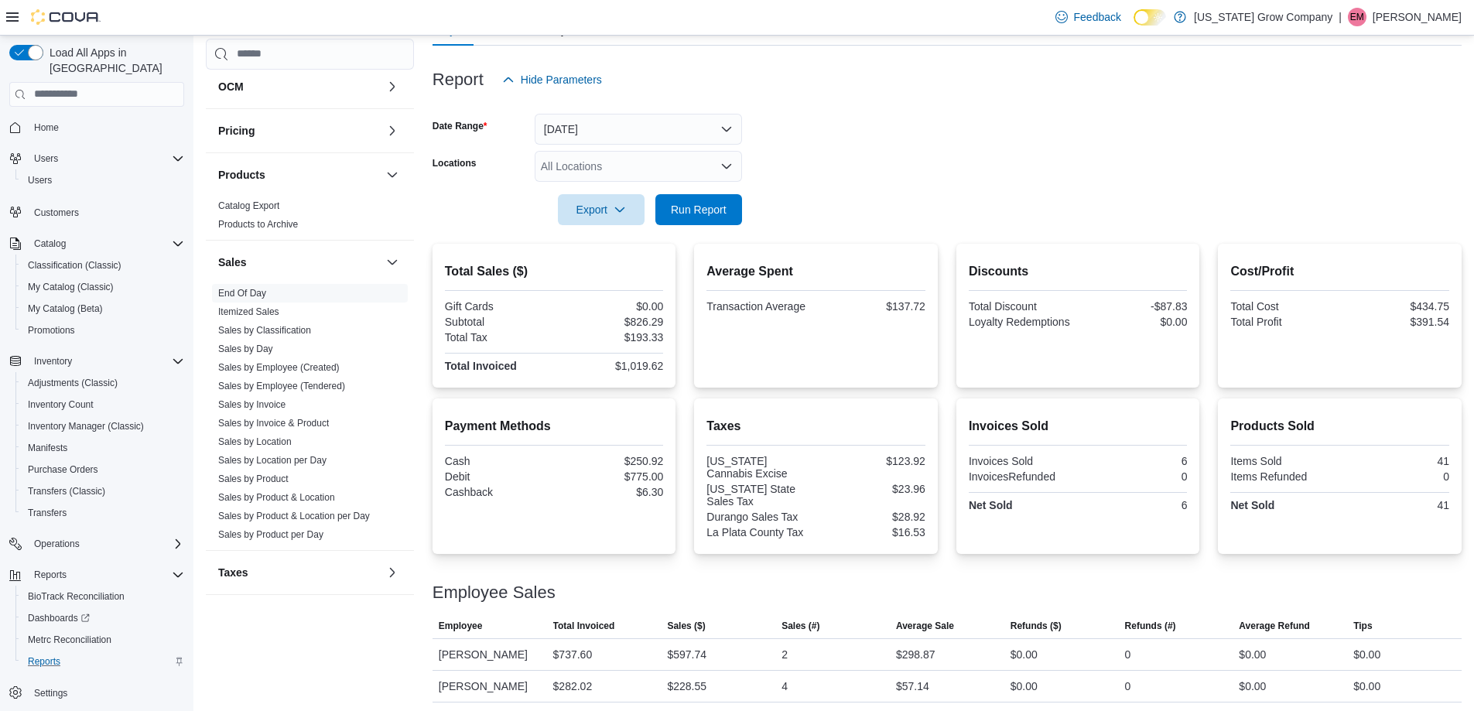
scroll to position [166, 0]
